Goal: Task Accomplishment & Management: Use online tool/utility

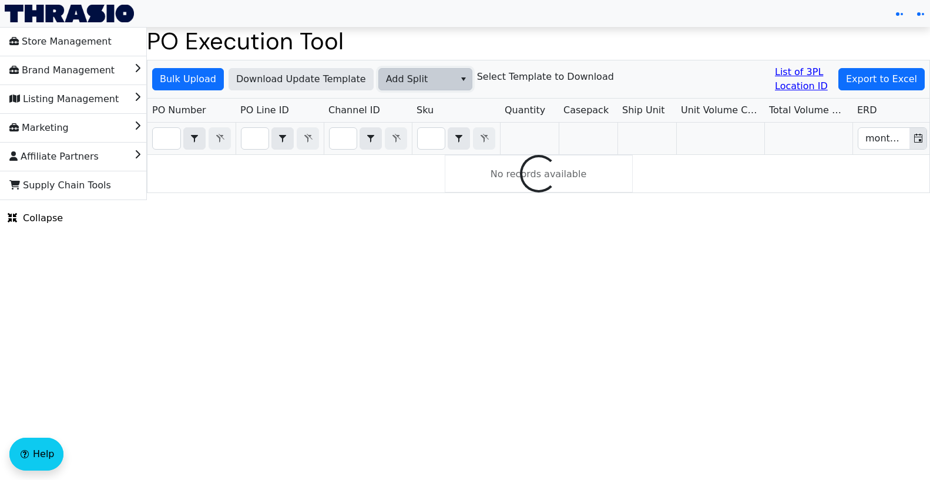
click at [428, 79] on span "Add Split" at bounding box center [417, 79] width 62 height 14
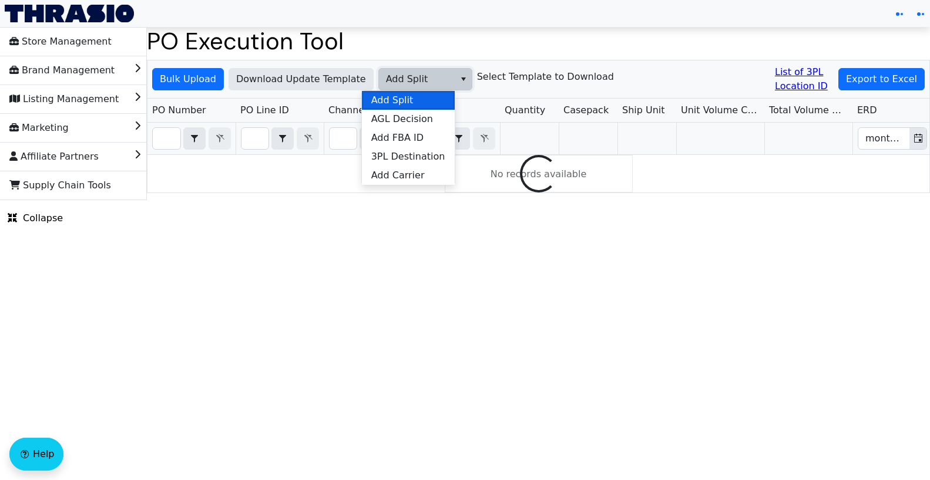
click at [420, 100] on li "Add Split" at bounding box center [408, 100] width 93 height 19
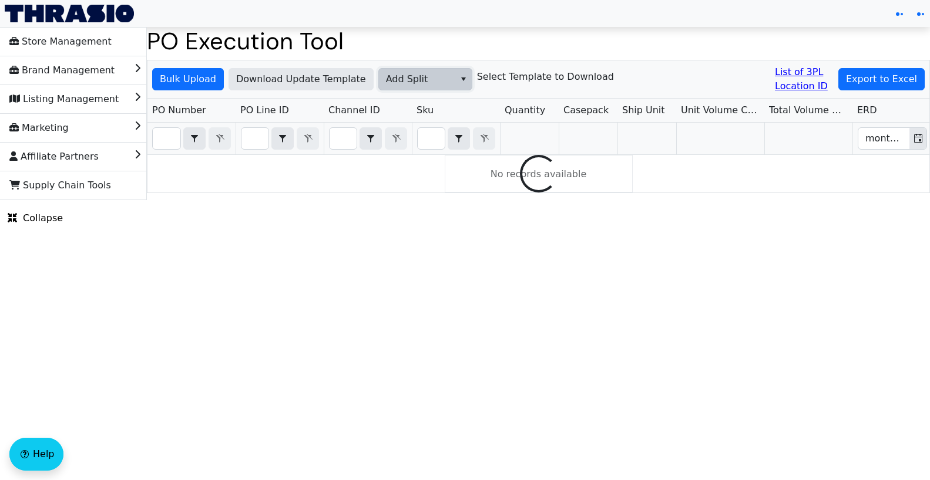
click at [624, 76] on div "Bulk Upload Download Update Template Add Split Select Template to Download List…" at bounding box center [538, 80] width 782 height 38
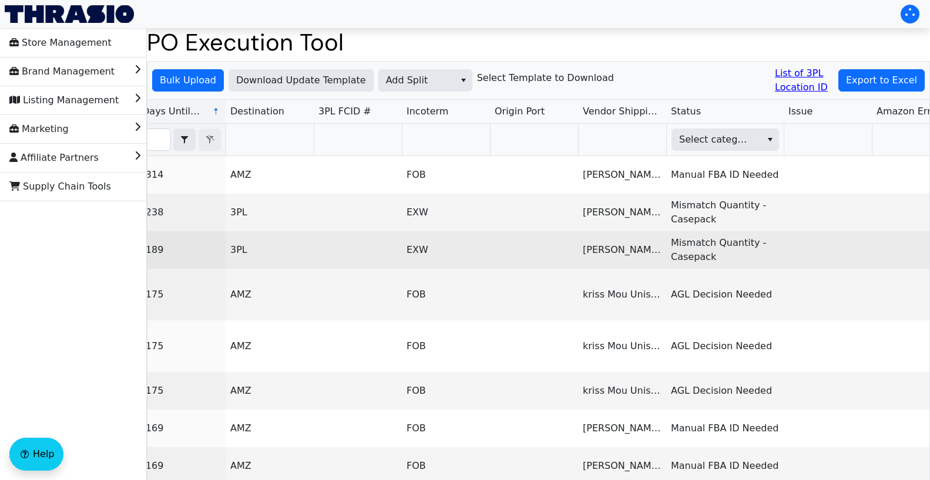
scroll to position [0, 814]
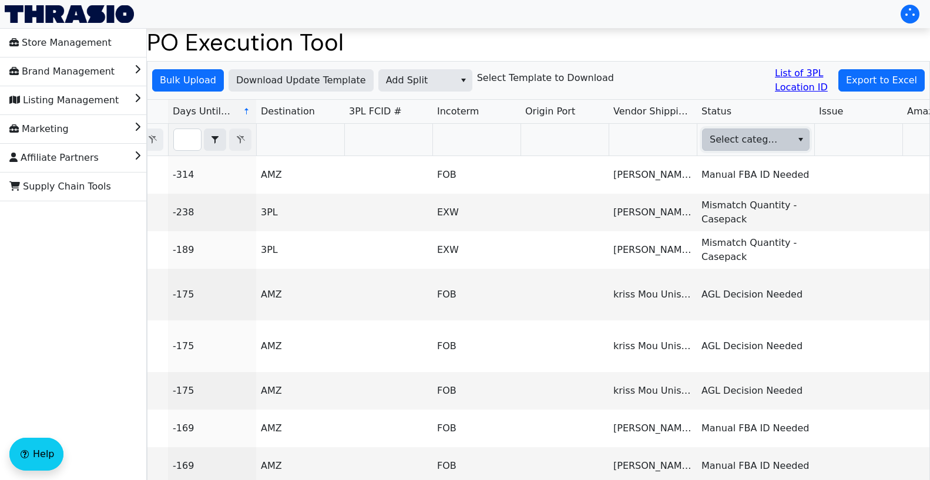
click at [749, 145] on span "Select category" at bounding box center [746, 140] width 73 height 14
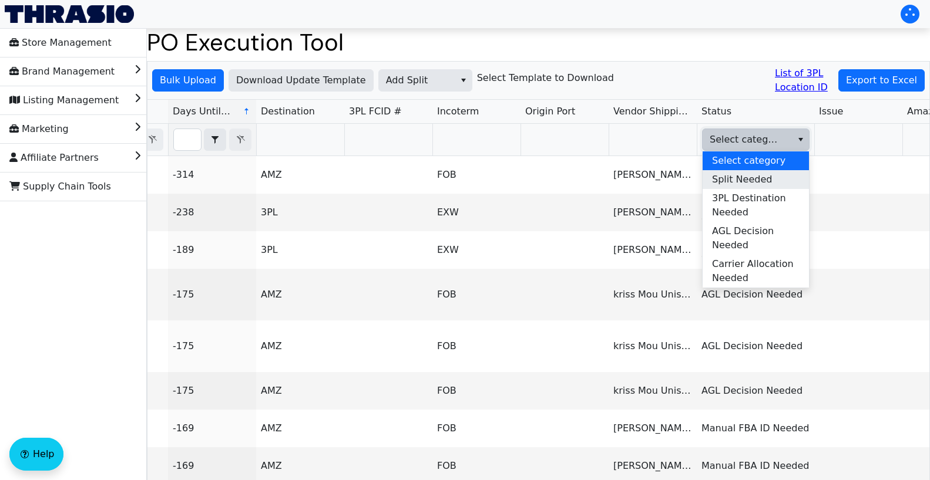
click at [751, 178] on span "Split Needed" at bounding box center [742, 180] width 60 height 14
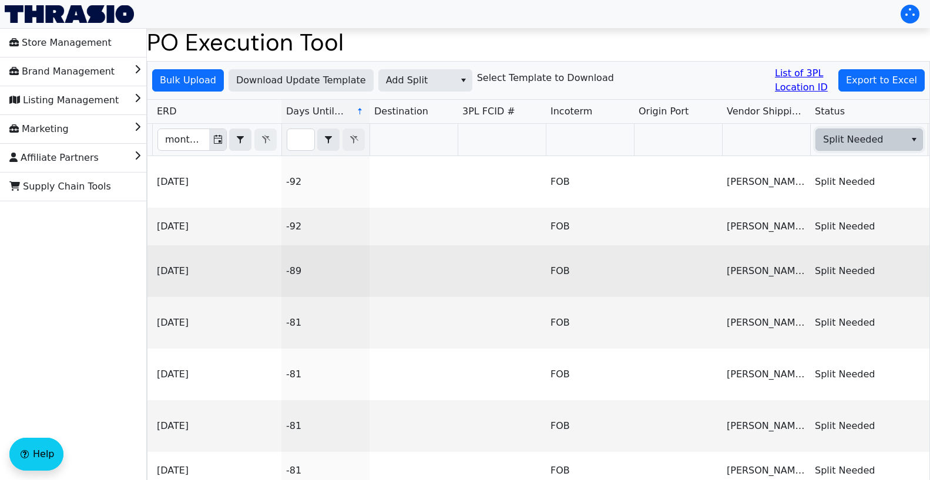
scroll to position [0, 541]
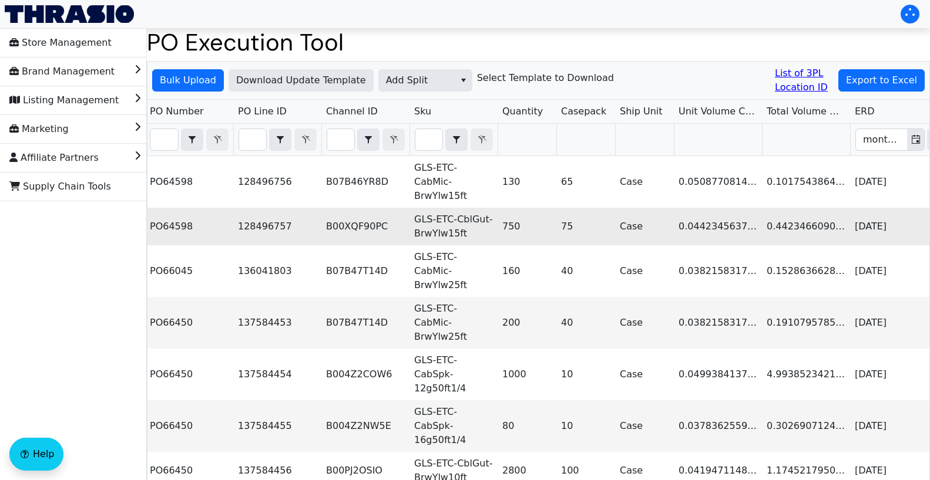
click at [175, 224] on td "PO64598" at bounding box center [189, 227] width 88 height 38
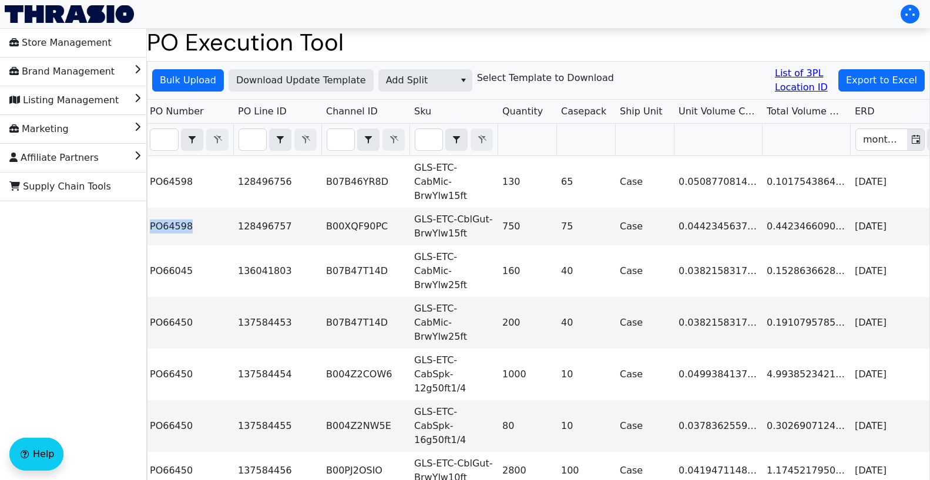
copy td "PO64598"
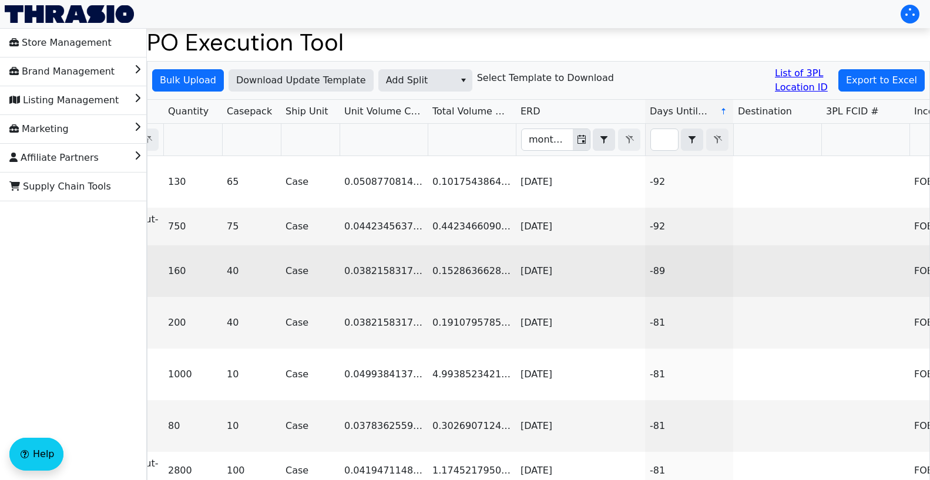
scroll to position [0, 404]
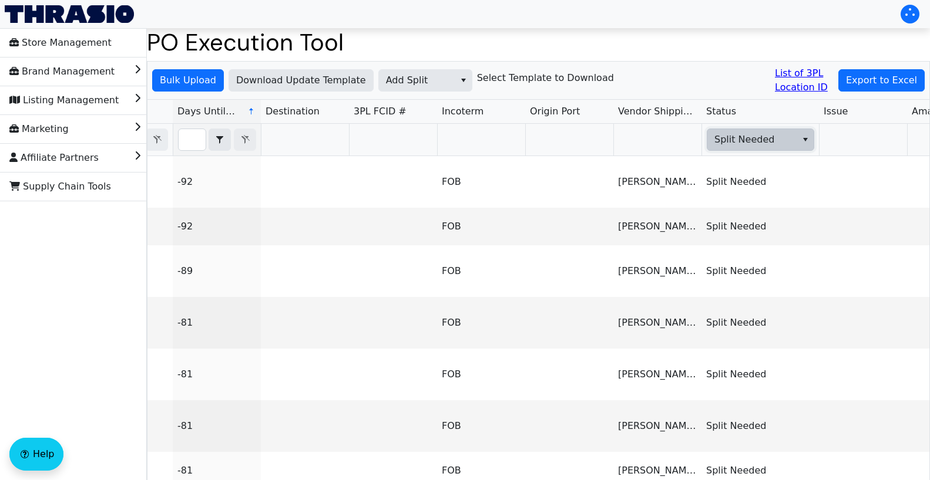
click at [725, 139] on span "Split Needed" at bounding box center [750, 140] width 73 height 14
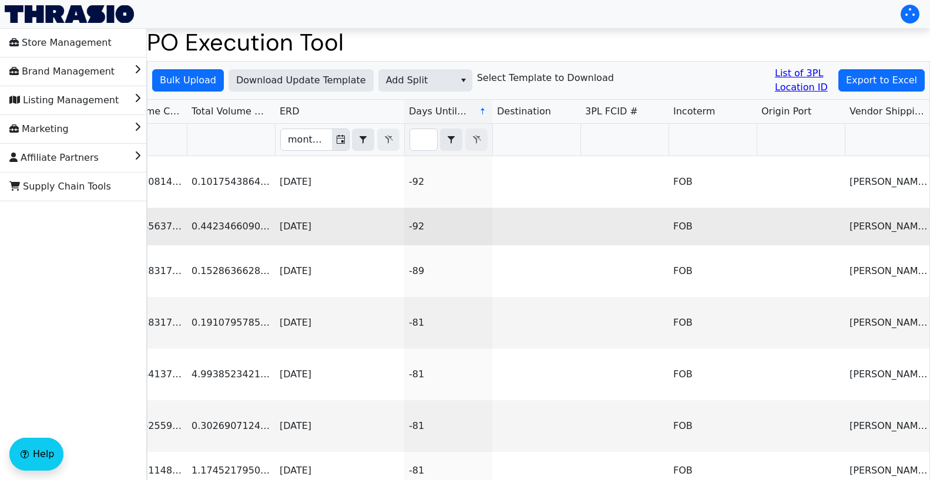
scroll to position [0, 876]
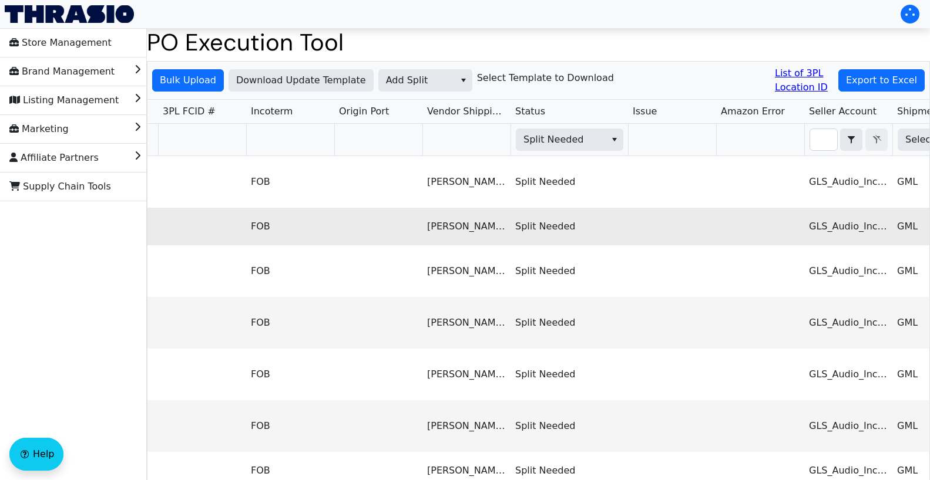
click at [593, 151] on th "Split Needed" at bounding box center [568, 140] width 117 height 32
click at [590, 144] on span "Split Needed" at bounding box center [559, 140] width 73 height 14
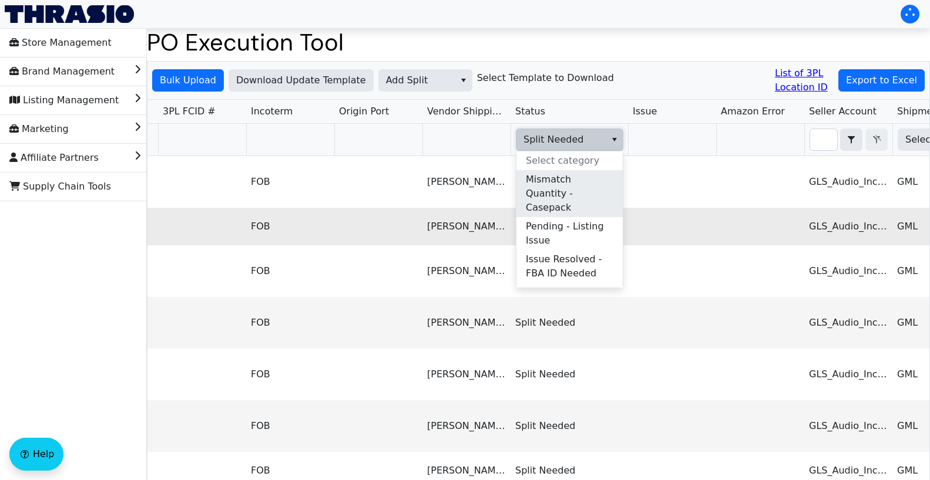
scroll to position [11, 0]
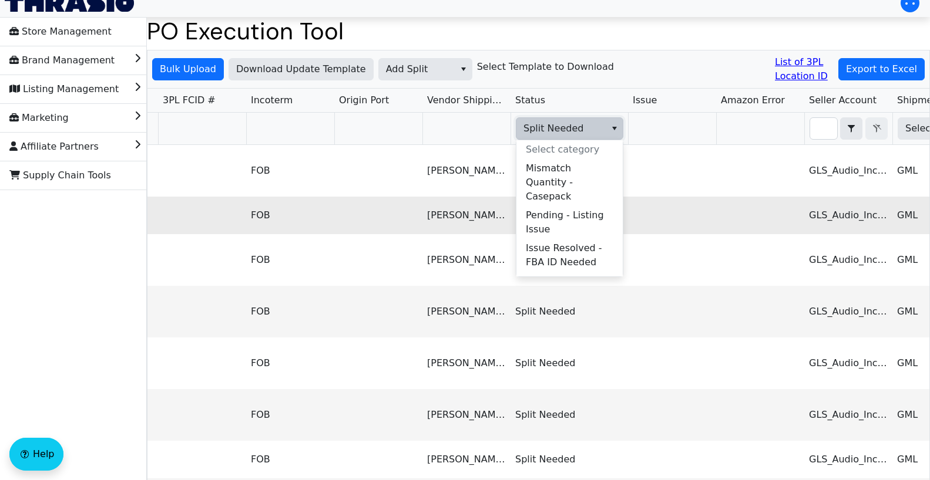
click at [703, 39] on h1 "PO Execution Tool" at bounding box center [538, 31] width 783 height 28
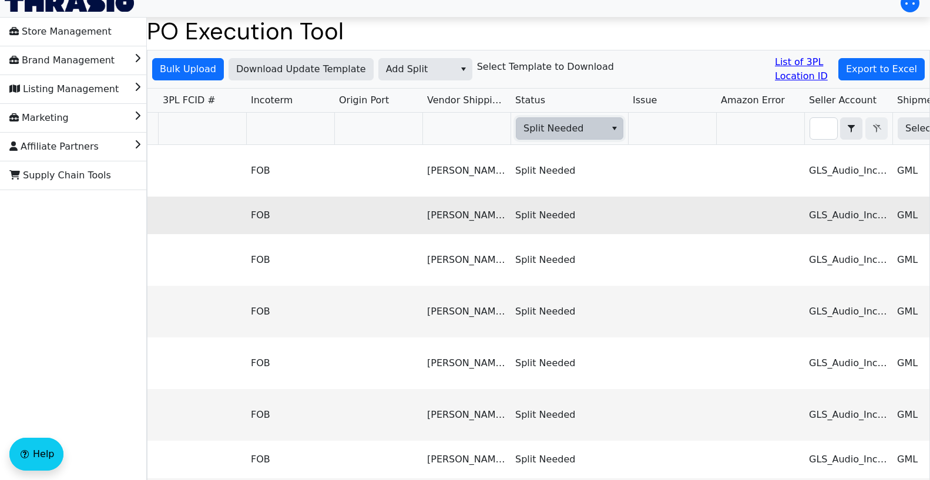
click at [607, 133] on button "select" at bounding box center [614, 128] width 17 height 21
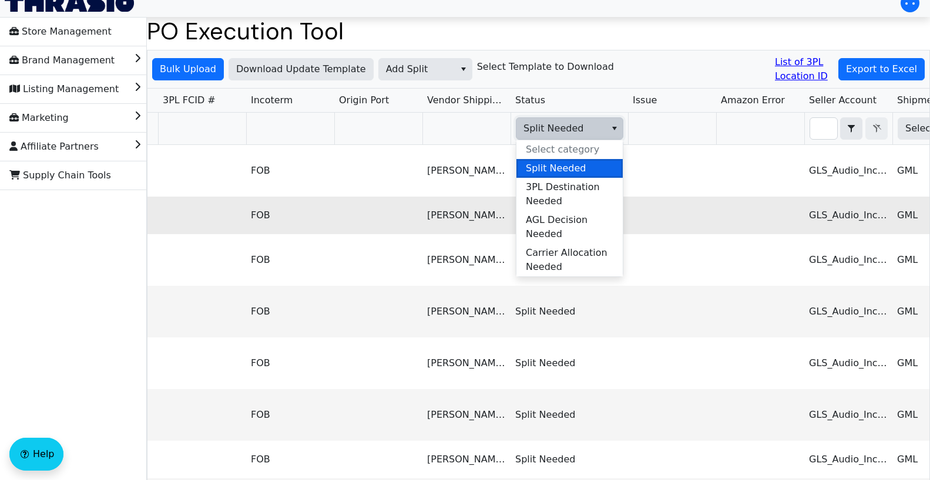
click at [589, 167] on li "Split Needed" at bounding box center [569, 168] width 106 height 19
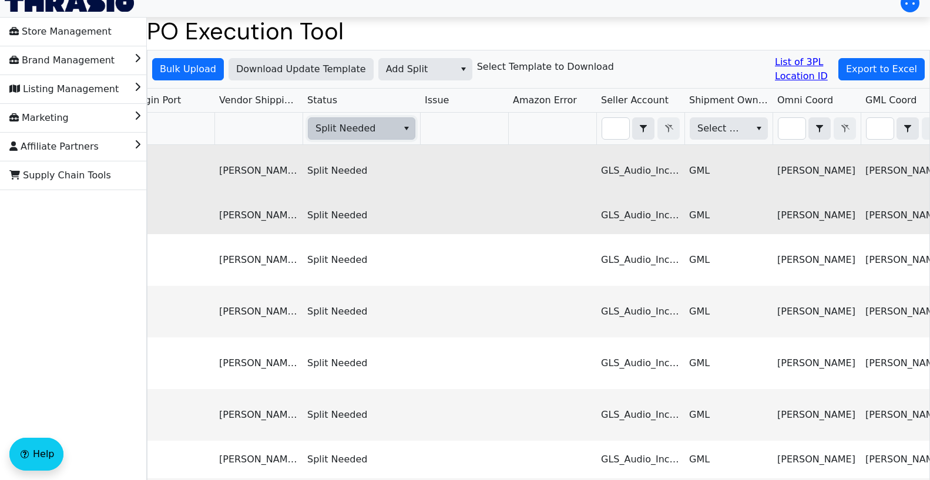
scroll to position [0, 1231]
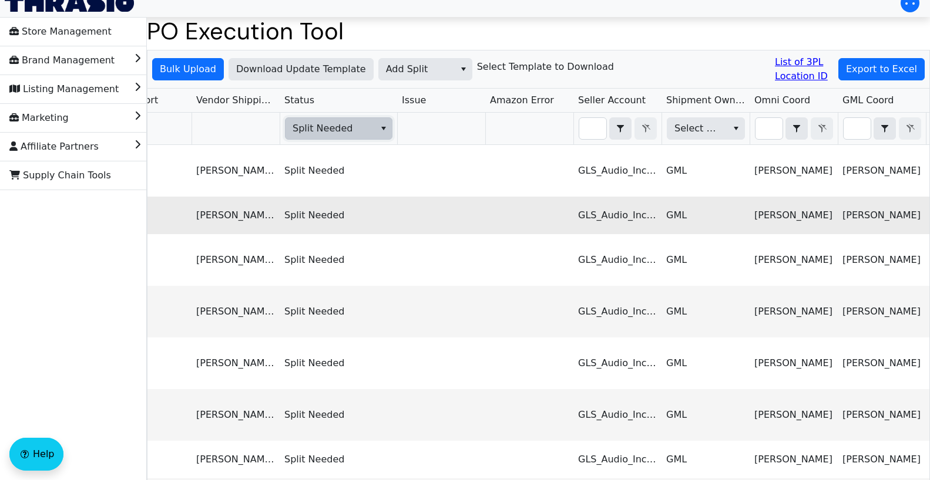
click at [369, 127] on span "Split Needed" at bounding box center [328, 128] width 87 height 21
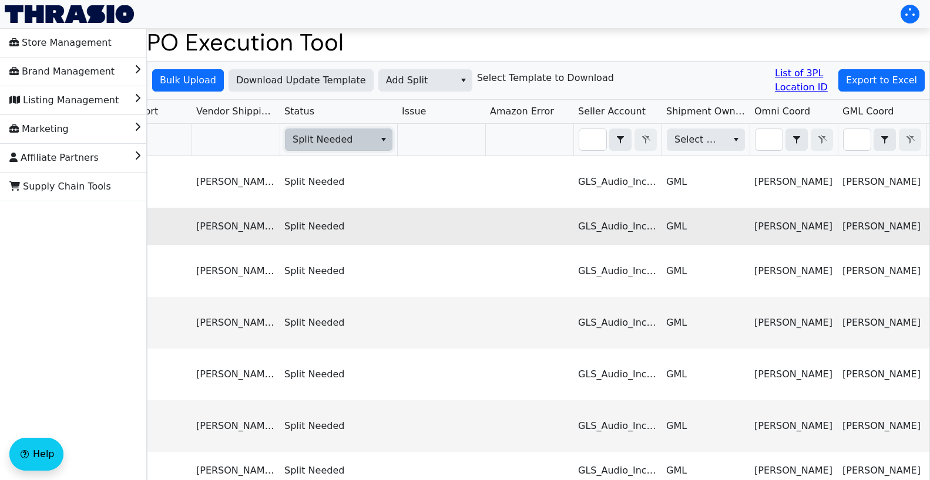
scroll to position [0, 1277]
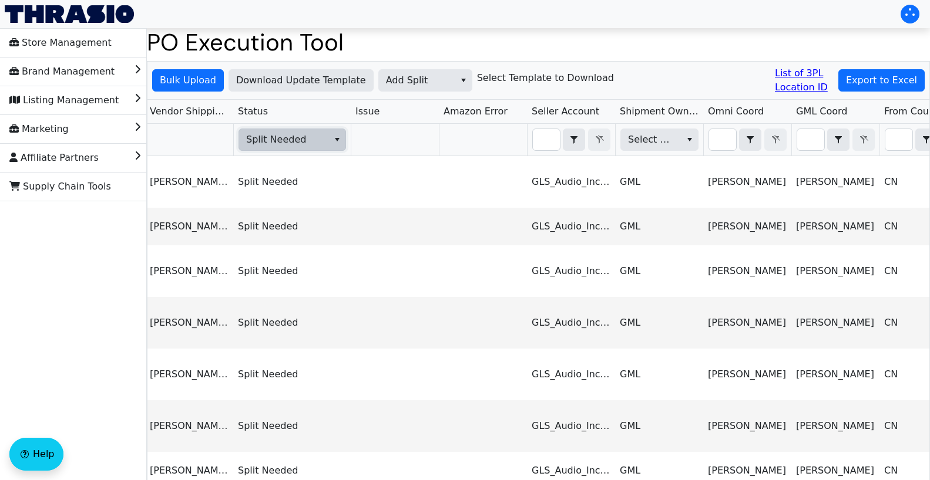
click at [311, 146] on span "Split Needed" at bounding box center [282, 140] width 73 height 14
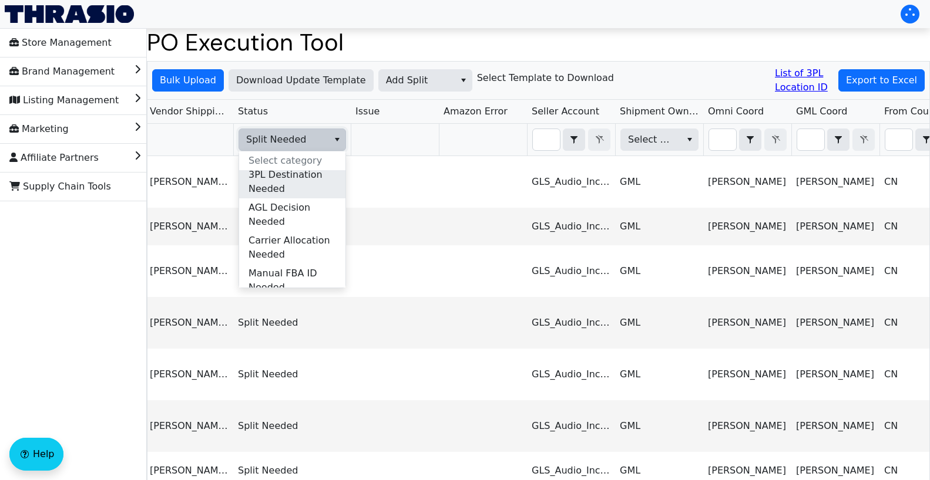
scroll to position [26, 0]
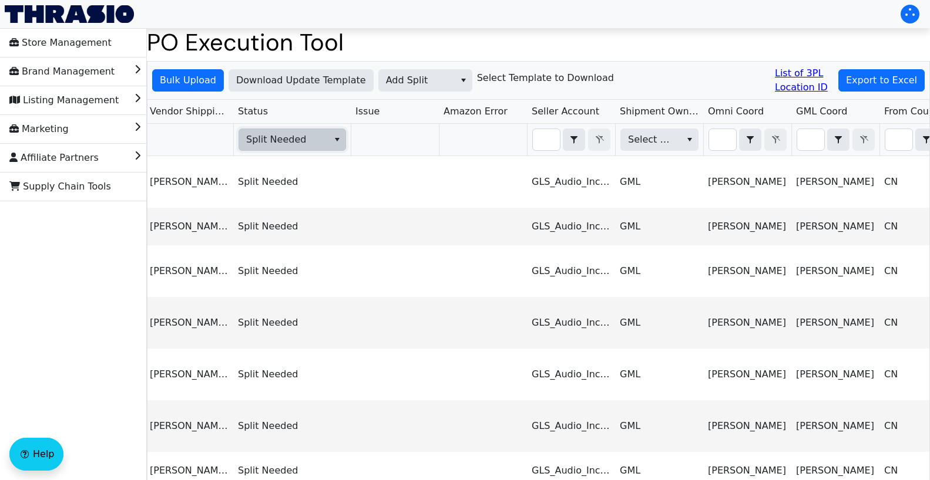
click at [305, 141] on span "Split Needed" at bounding box center [282, 140] width 73 height 14
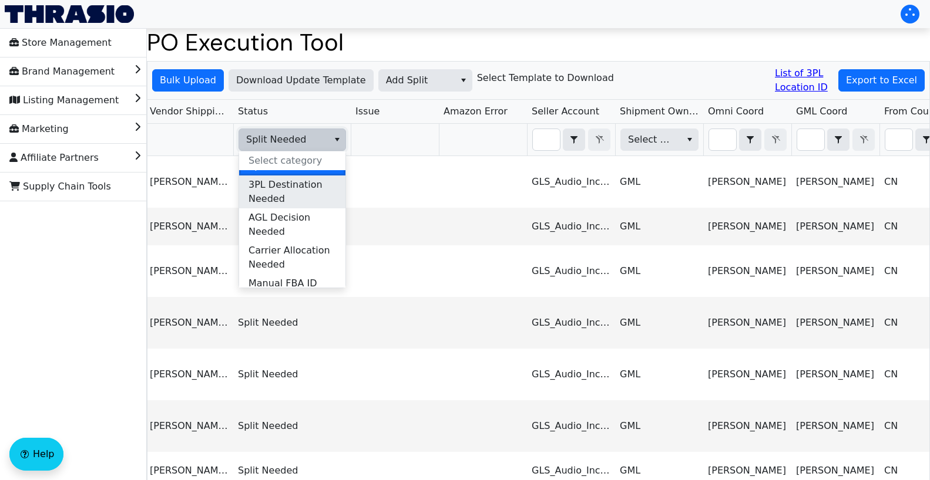
scroll to position [16, 0]
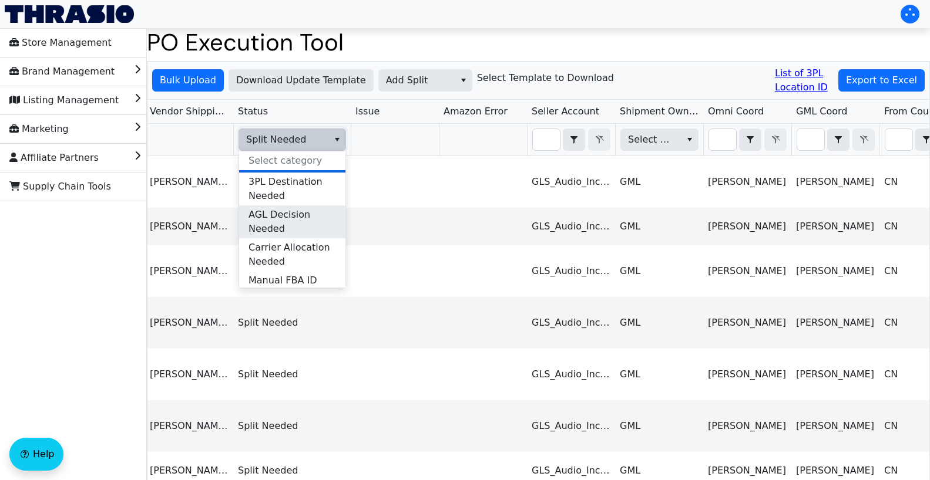
click at [310, 216] on span "AGL Decision Needed" at bounding box center [292, 222] width 88 height 28
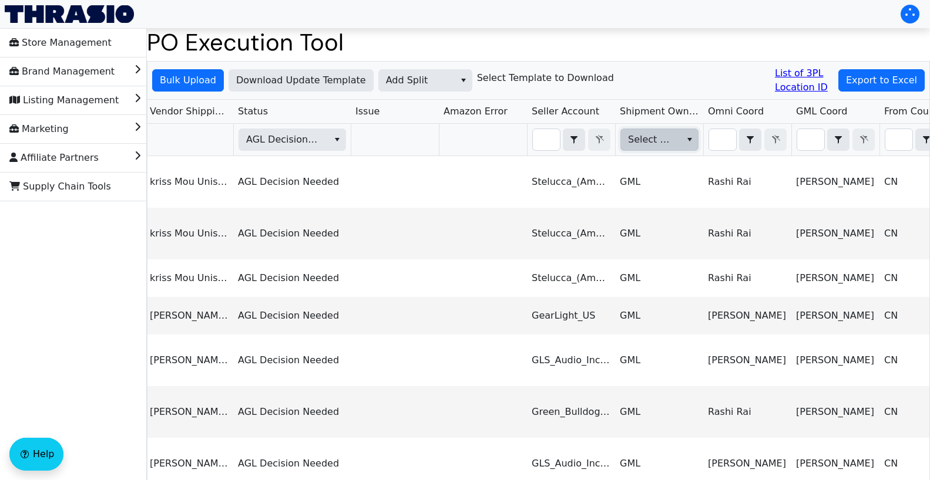
click at [668, 143] on span "Select Shipment Owner" at bounding box center [649, 140] width 43 height 14
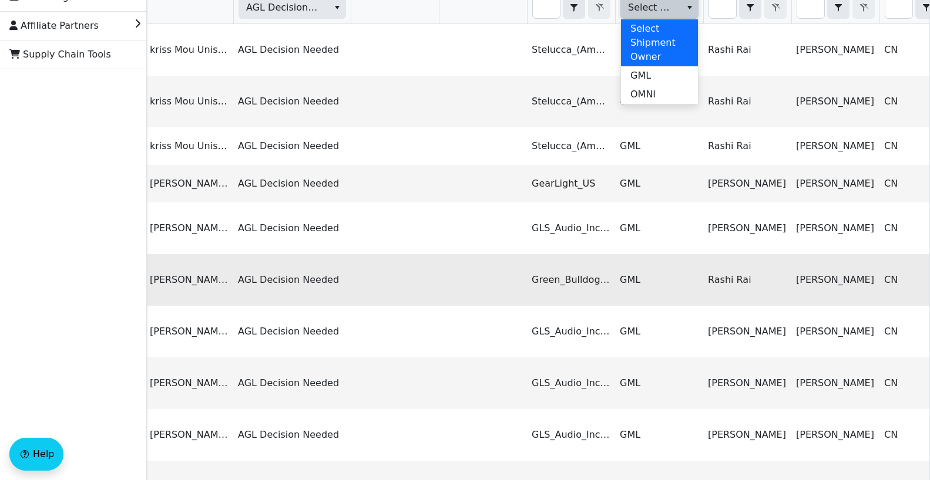
scroll to position [0, 0]
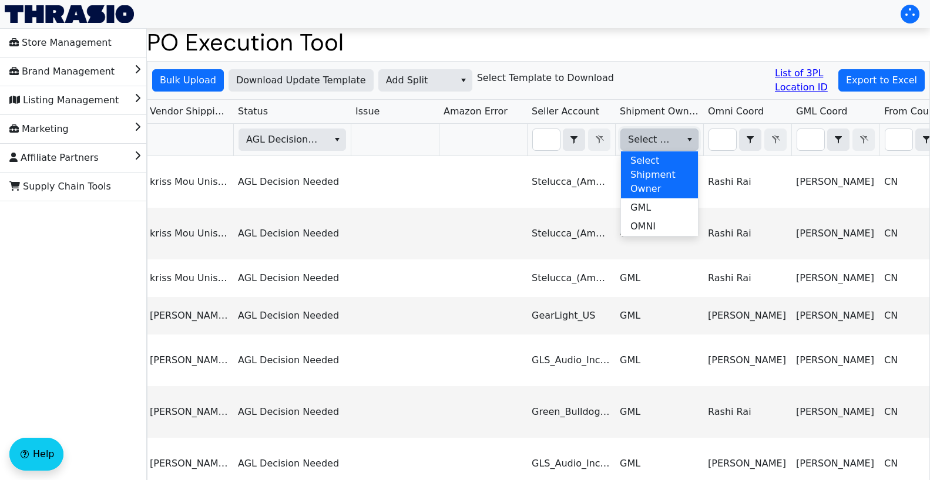
click at [667, 76] on div "Bulk Upload Download Update Template Add Split Select Template to Download List…" at bounding box center [538, 81] width 782 height 38
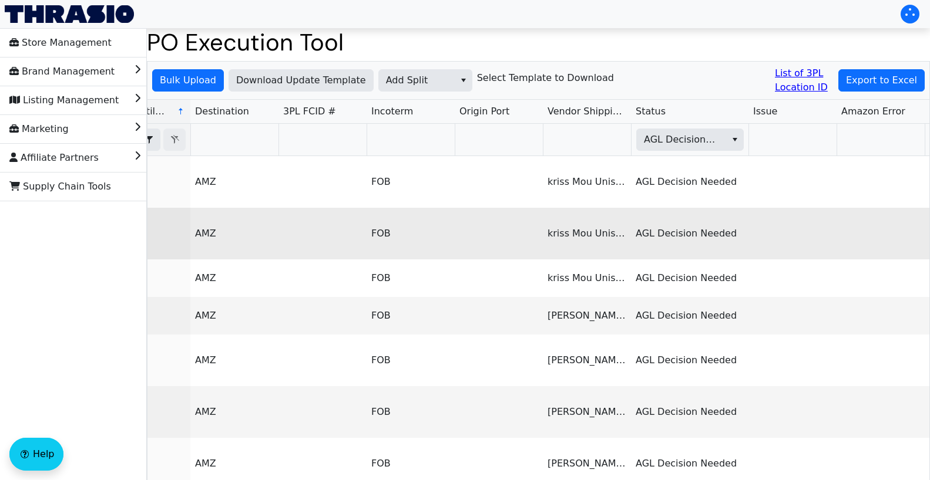
scroll to position [0, 787]
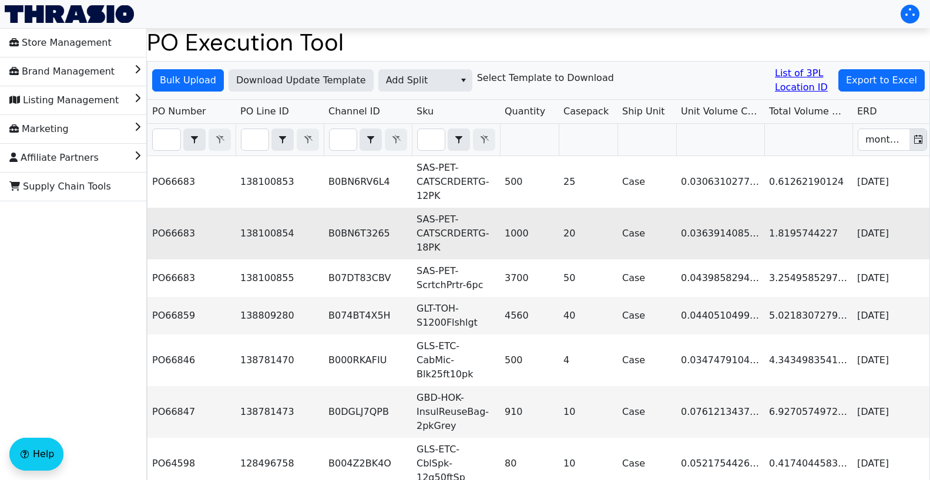
click at [308, 219] on td "138100854" at bounding box center [280, 234] width 88 height 52
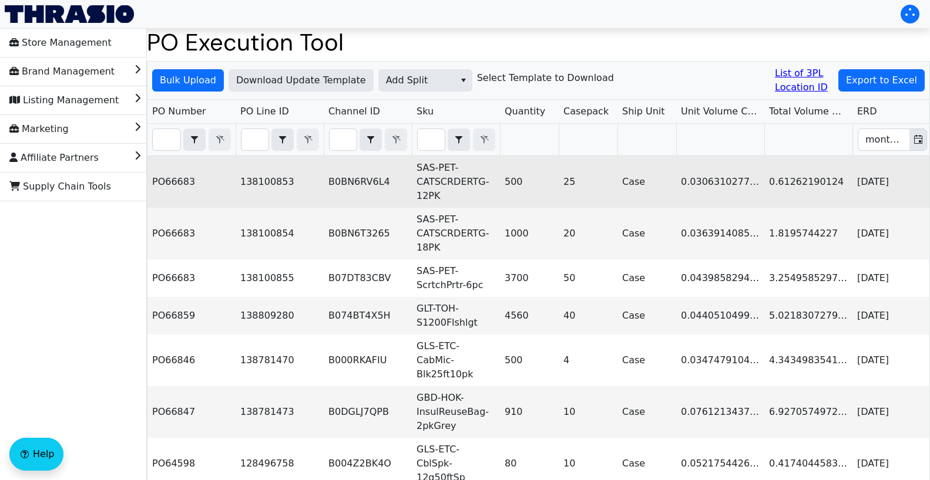
click at [177, 181] on td "PO66683" at bounding box center [191, 182] width 88 height 52
copy td "PO66683"
click at [210, 202] on td "PO66683" at bounding box center [191, 182] width 88 height 52
click at [173, 177] on td "PO66683" at bounding box center [191, 182] width 88 height 52
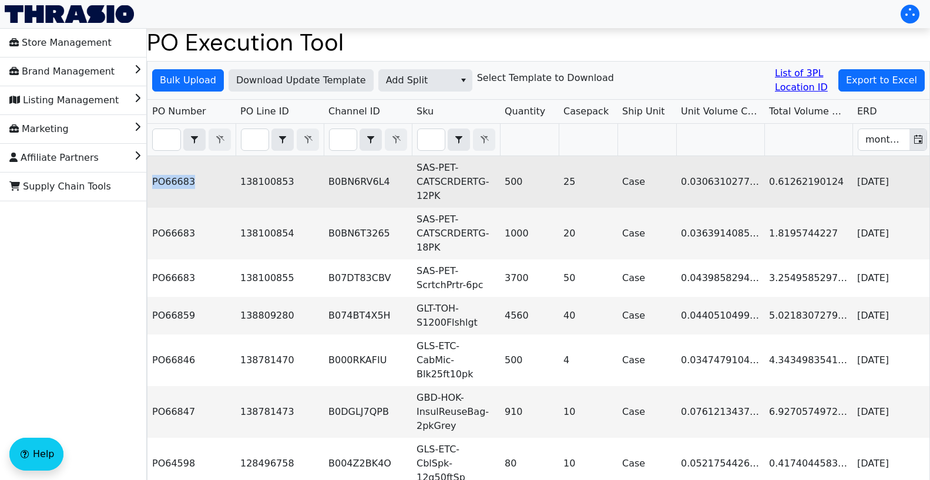
click at [173, 177] on td "PO66683" at bounding box center [191, 182] width 88 height 52
copy td "PO66683"
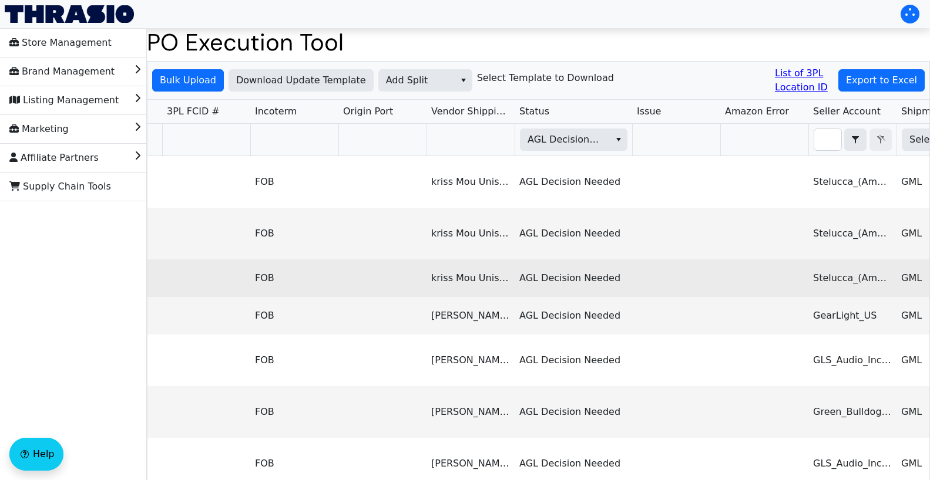
scroll to position [0, 1067]
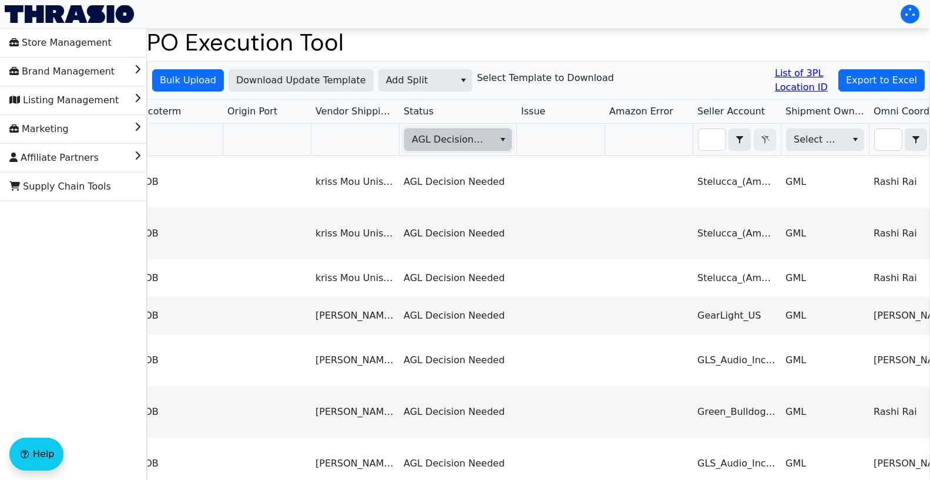
click at [476, 137] on span "AGL Decision Needed" at bounding box center [448, 140] width 73 height 14
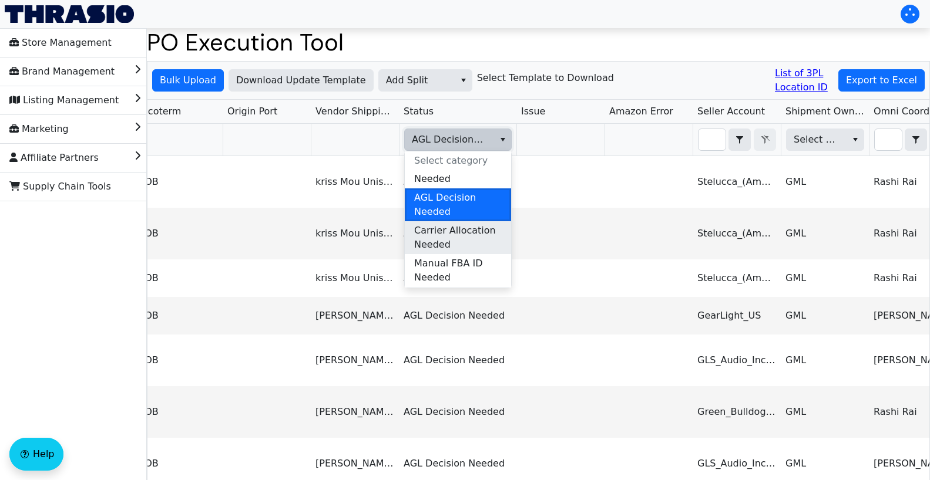
click at [482, 231] on span "Carrier Allocation Needed" at bounding box center [458, 238] width 88 height 28
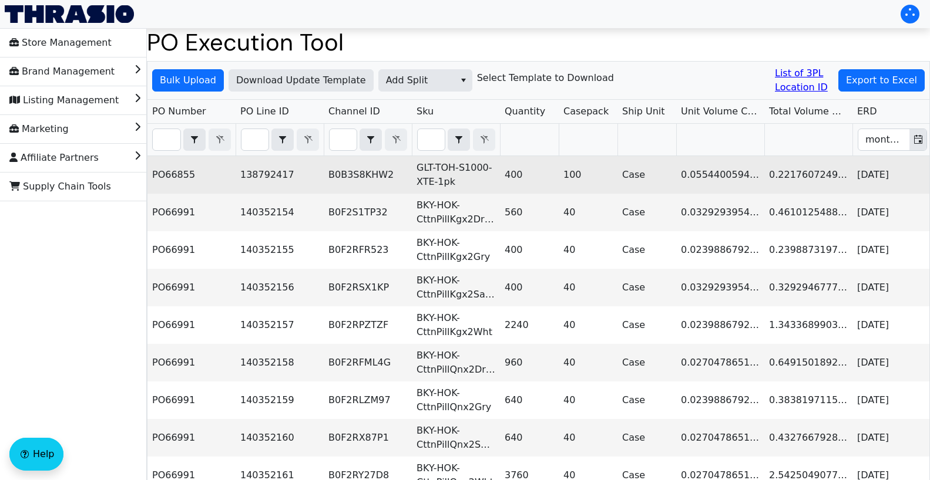
click at [184, 174] on td "PO66855" at bounding box center [191, 175] width 88 height 38
copy td "PO66855"
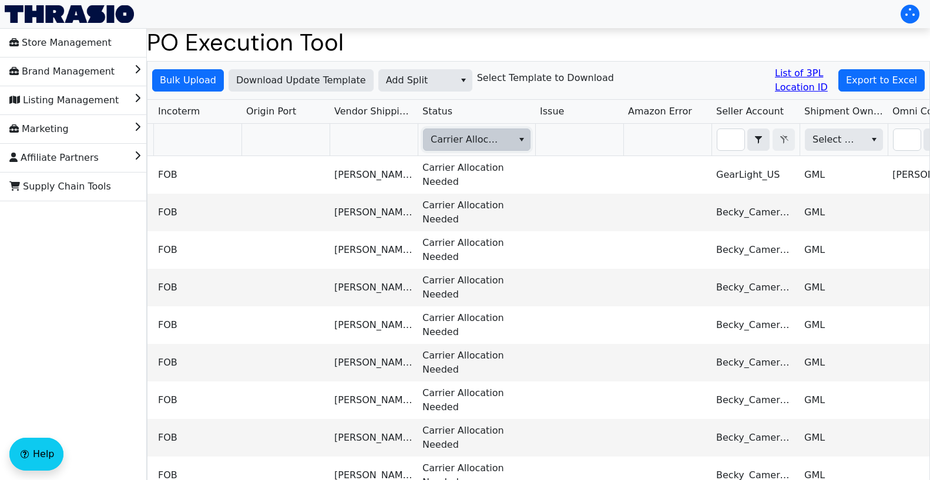
click at [505, 142] on span "Carrier Allocation Needed" at bounding box center [467, 139] width 87 height 21
click at [513, 140] on button "select" at bounding box center [521, 139] width 17 height 21
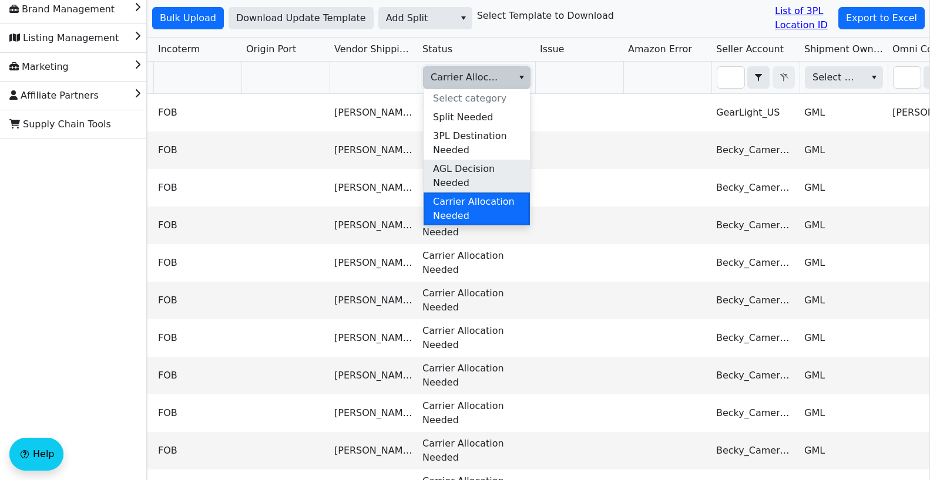
scroll to position [102, 0]
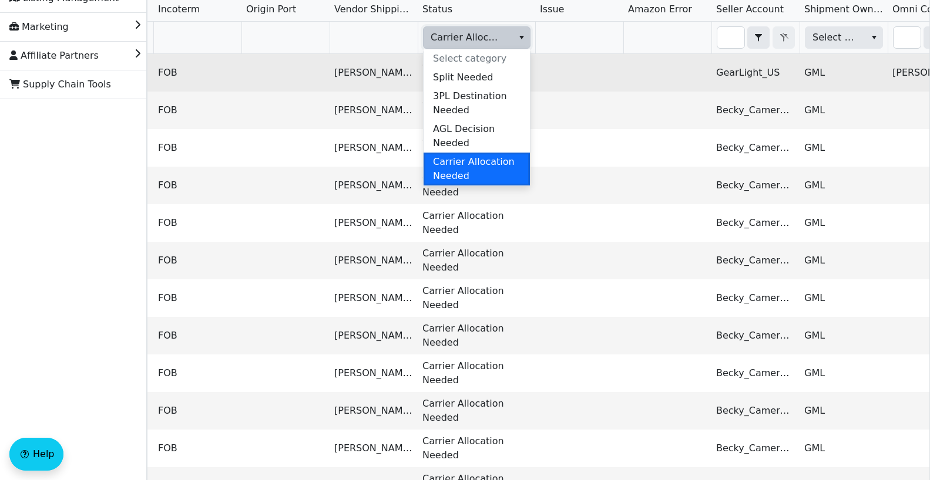
click at [566, 82] on td at bounding box center [579, 73] width 88 height 38
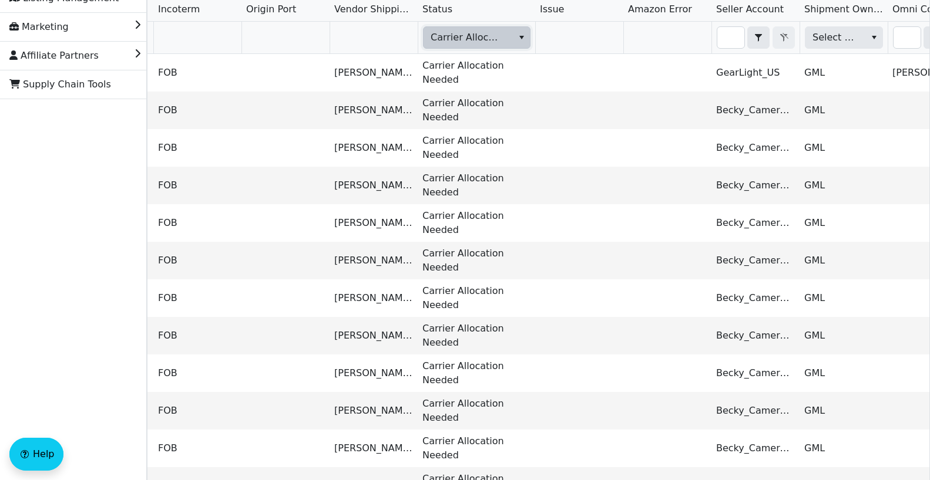
click at [516, 42] on button "select" at bounding box center [521, 37] width 17 height 21
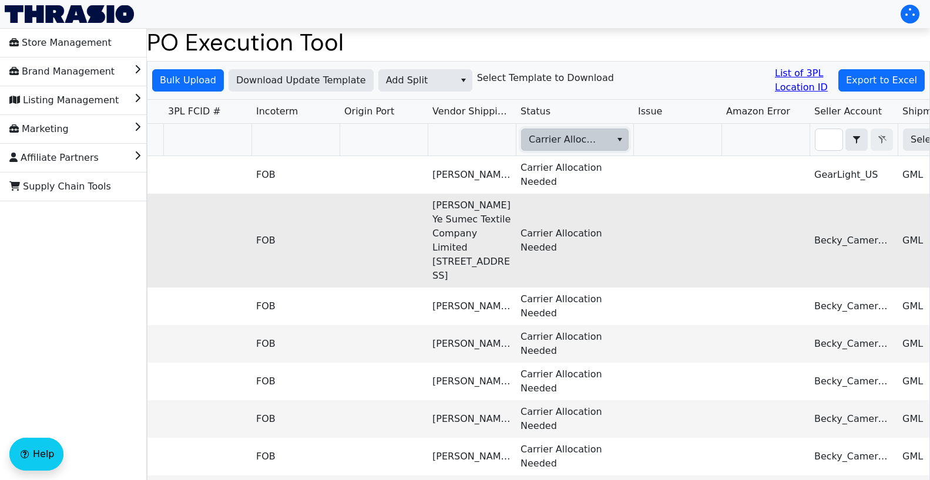
scroll to position [0, 962]
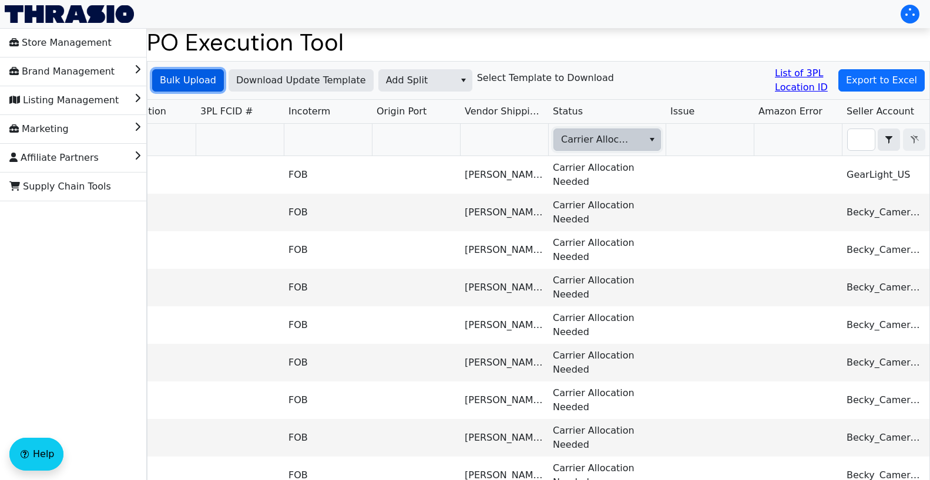
click at [190, 83] on span "Bulk Upload" at bounding box center [188, 80] width 56 height 14
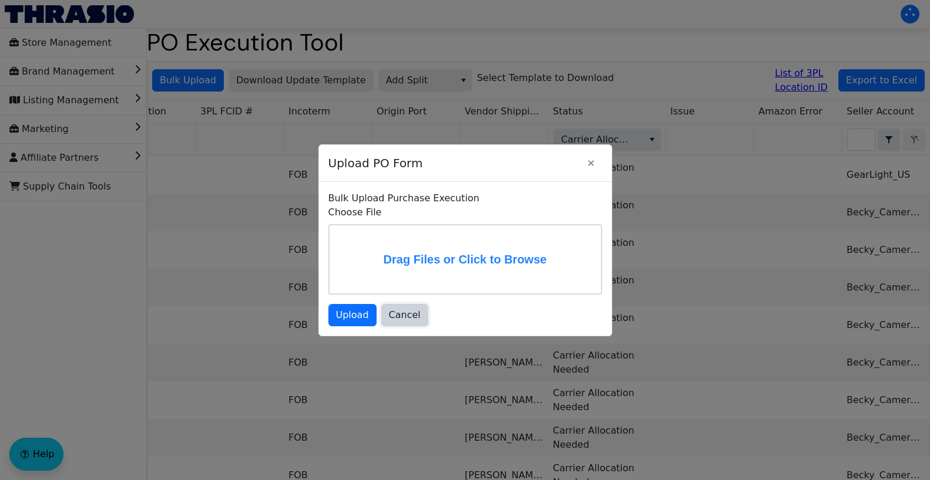
click at [403, 317] on span "Cancel" at bounding box center [405, 315] width 32 height 14
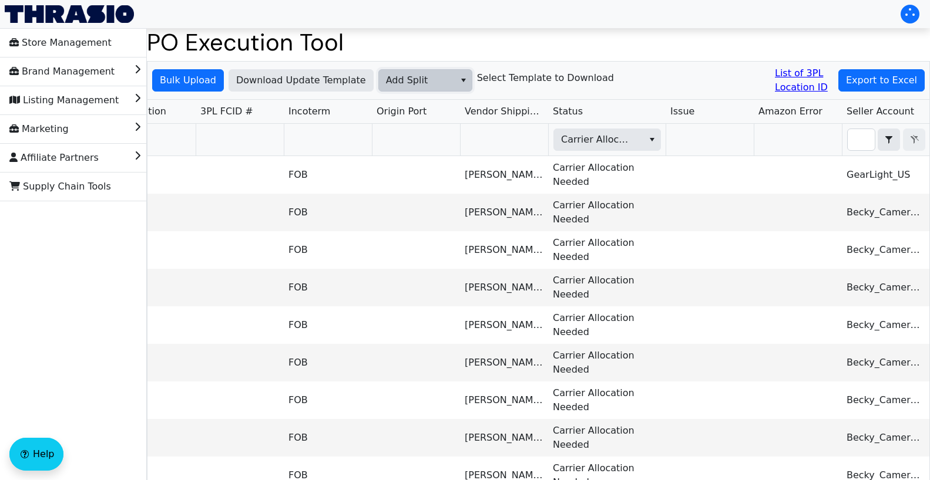
click at [386, 80] on span "Add Split" at bounding box center [417, 80] width 62 height 14
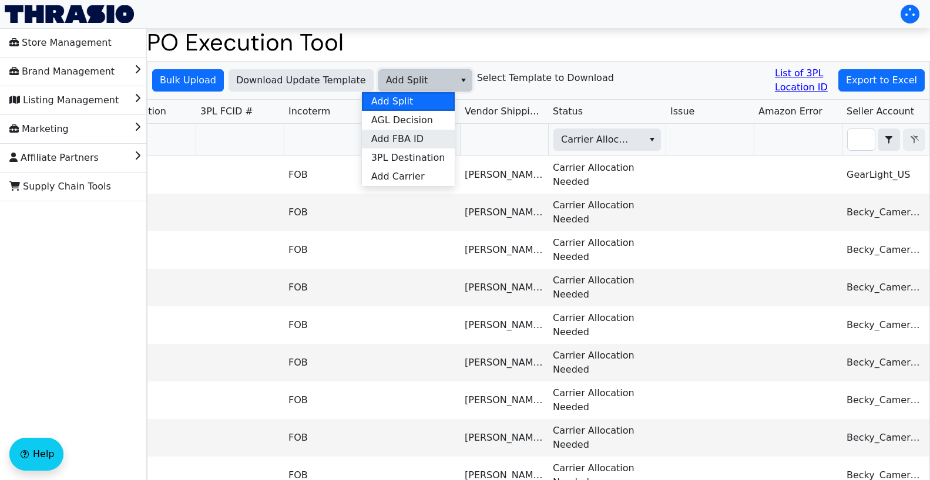
scroll to position [45, 0]
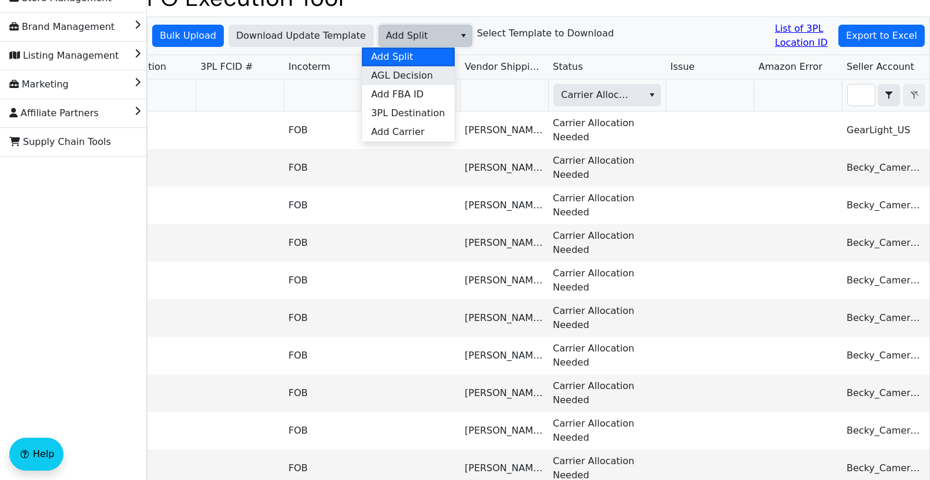
click at [418, 78] on span "AGL Decision" at bounding box center [402, 76] width 62 height 14
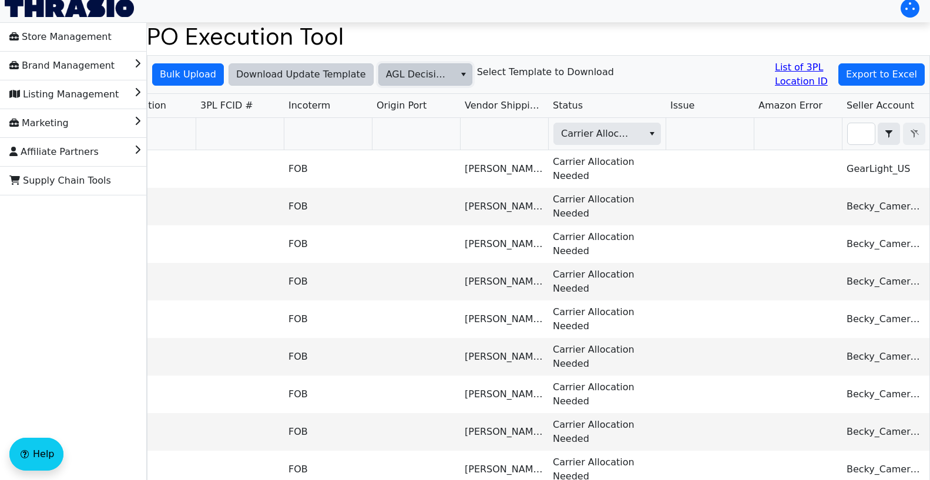
scroll to position [0, 0]
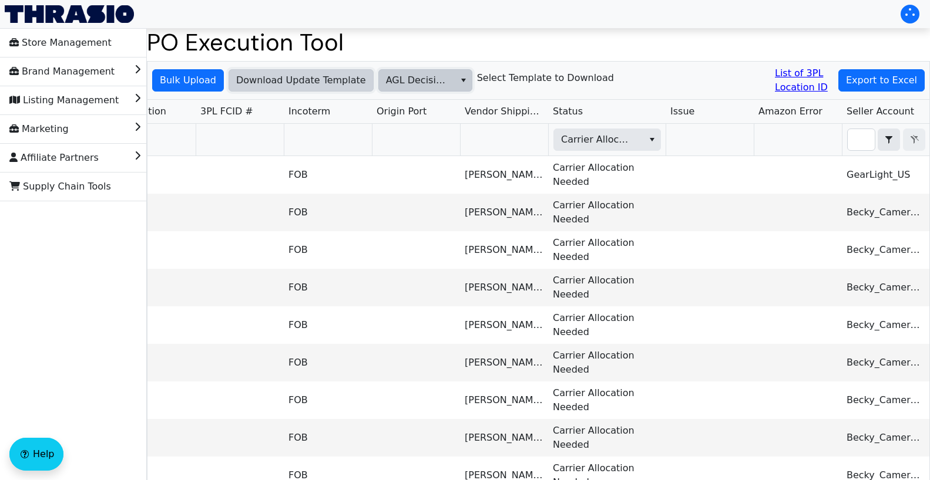
click at [317, 84] on span "Download Update Template" at bounding box center [301, 80] width 130 height 14
